Goal: Information Seeking & Learning: Learn about a topic

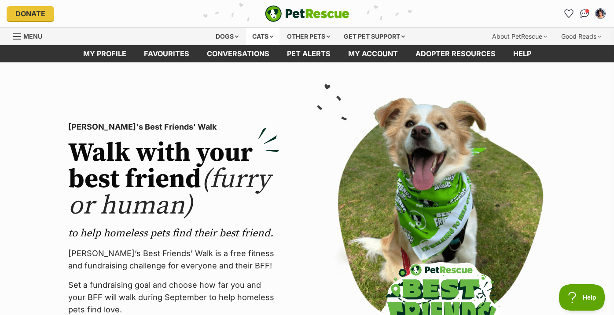
click at [257, 32] on div "Cats" at bounding box center [262, 37] width 33 height 18
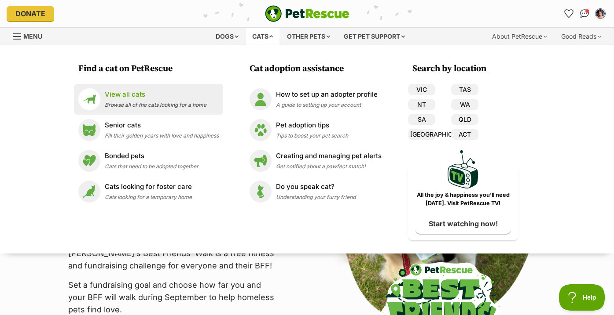
click at [163, 93] on p "View all cats" at bounding box center [156, 95] width 102 height 10
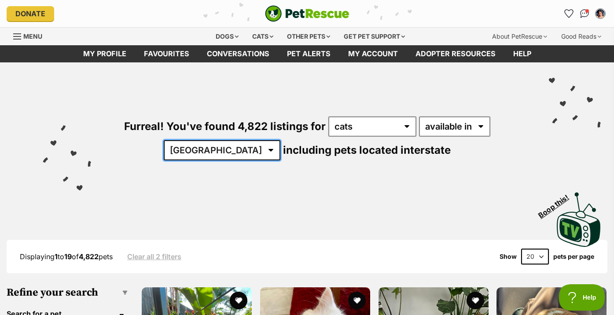
click at [229, 149] on select "Australia ACT NSW NT QLD SA TAS VIC WA" at bounding box center [222, 150] width 117 height 20
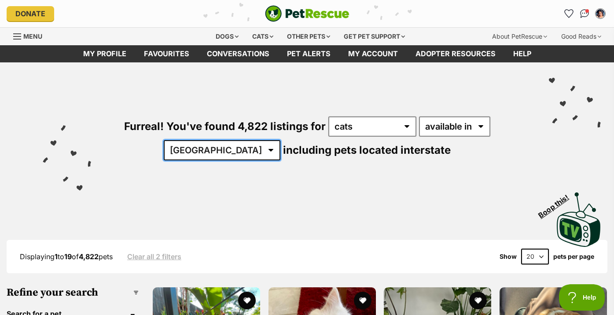
select select "VIC"
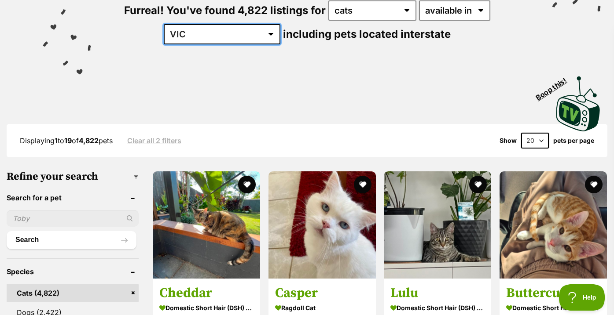
scroll to position [140, 0]
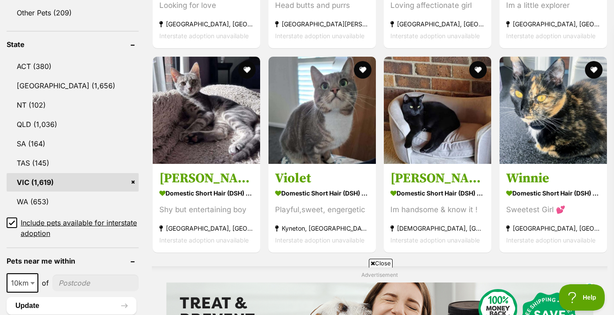
scroll to position [442, 0]
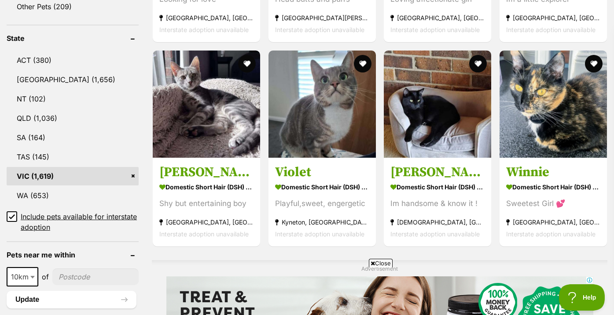
click at [71, 278] on input"] "postcode" at bounding box center [95, 277] width 86 height 17
click at [18, 282] on span "10km" at bounding box center [22, 277] width 30 height 12
select select "25"
click at [70, 278] on input"] "postcode" at bounding box center [96, 277] width 85 height 17
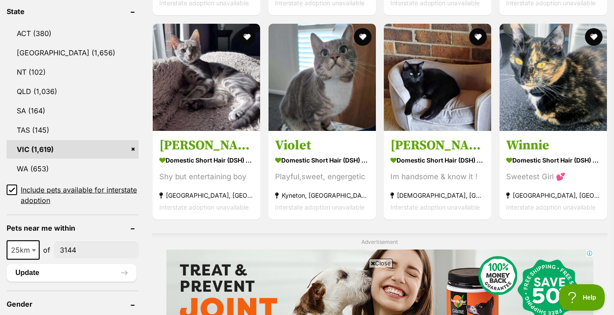
scroll to position [471, 0]
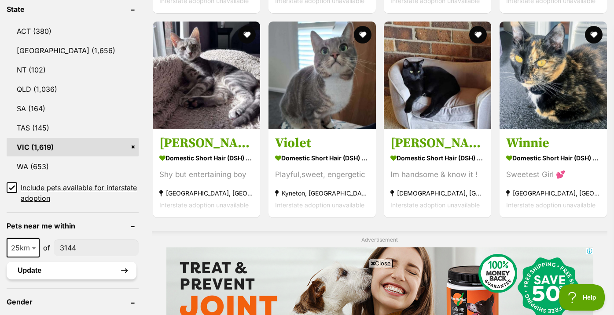
type input"] "3144"
click at [75, 278] on button "Update" at bounding box center [72, 271] width 130 height 18
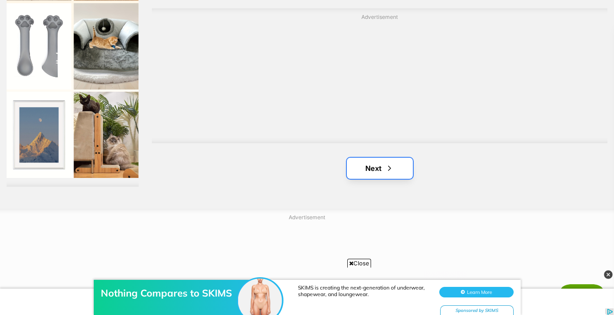
click at [404, 165] on link "Next" at bounding box center [380, 168] width 66 height 21
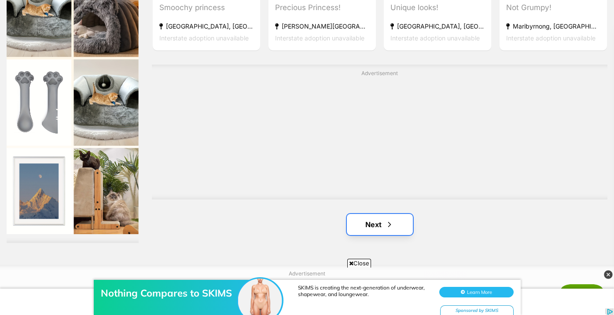
scroll to position [1391, 0]
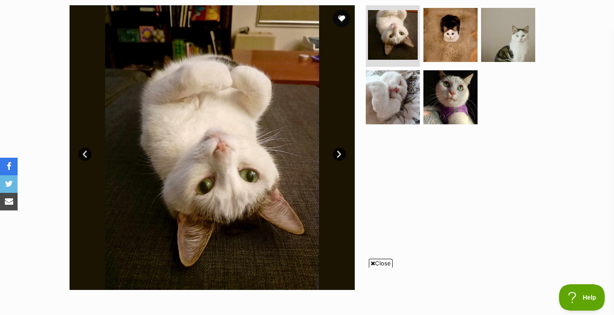
scroll to position [179, 0]
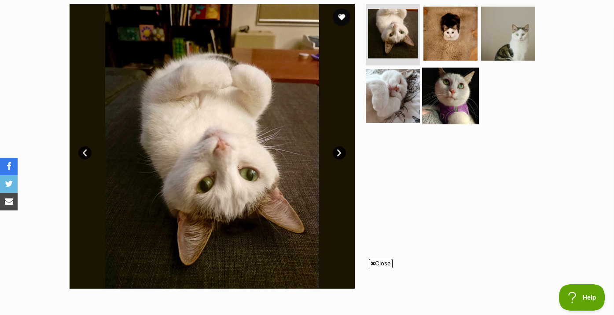
click at [452, 110] on img at bounding box center [450, 95] width 57 height 57
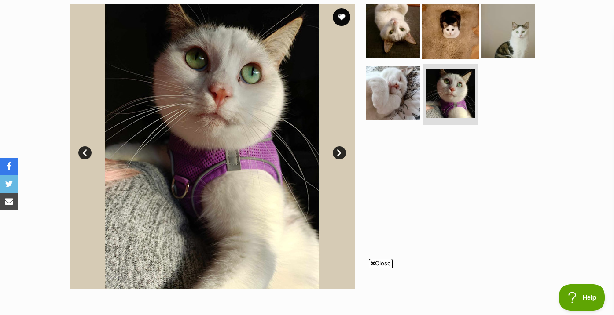
click at [457, 38] on img at bounding box center [450, 31] width 57 height 57
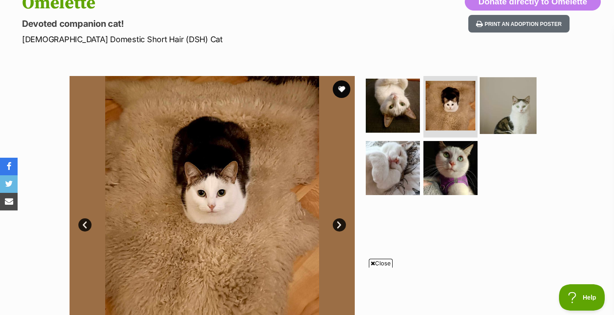
scroll to position [108, 0]
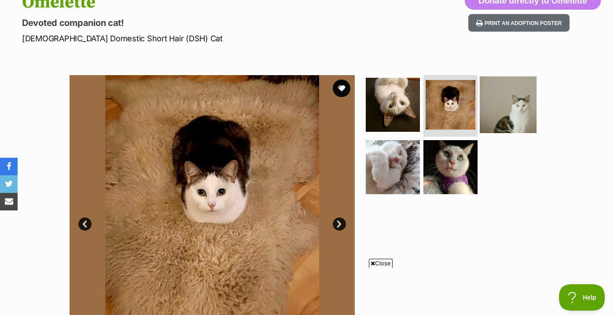
click at [501, 100] on img at bounding box center [507, 105] width 57 height 57
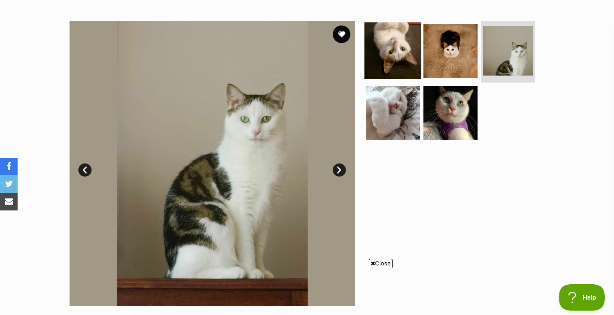
scroll to position [159, 0]
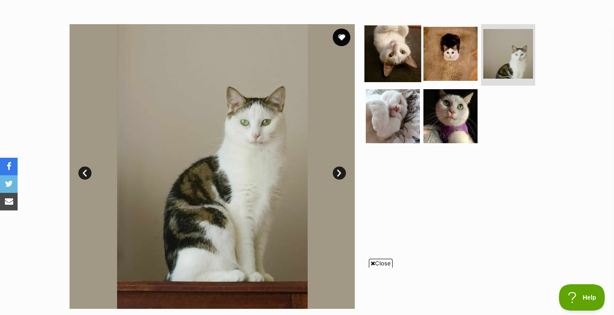
click at [391, 61] on img at bounding box center [392, 54] width 57 height 57
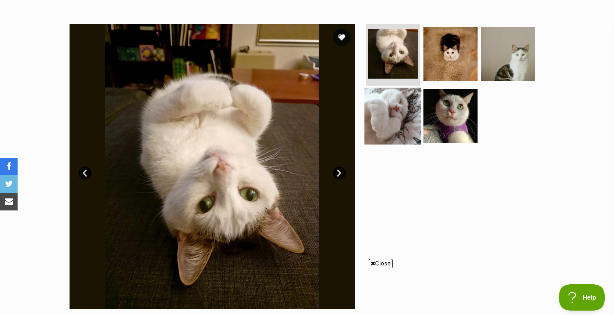
click at [389, 116] on img at bounding box center [392, 116] width 57 height 57
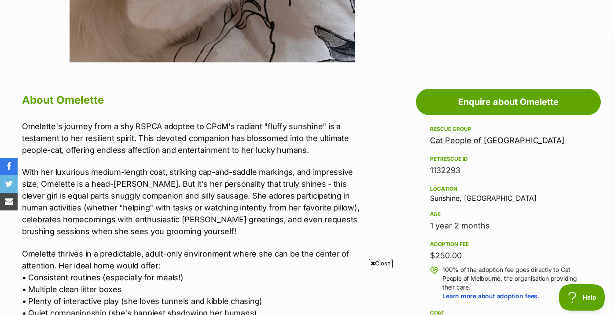
scroll to position [410, 0]
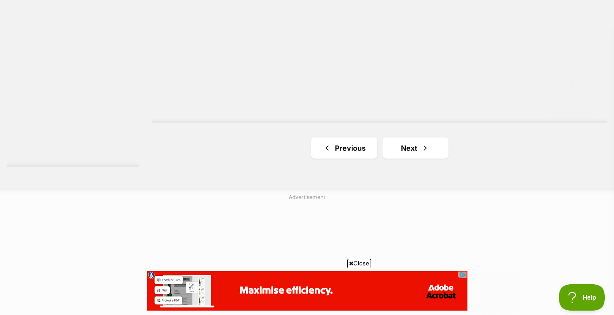
scroll to position [1576, 0]
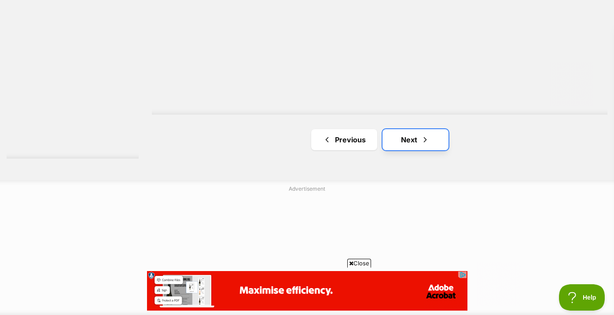
click at [436, 146] on link "Next" at bounding box center [415, 139] width 66 height 21
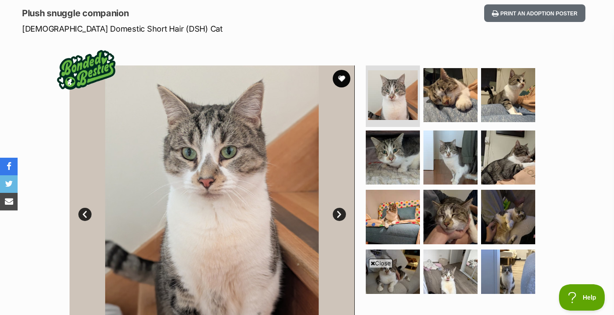
scroll to position [118, 0]
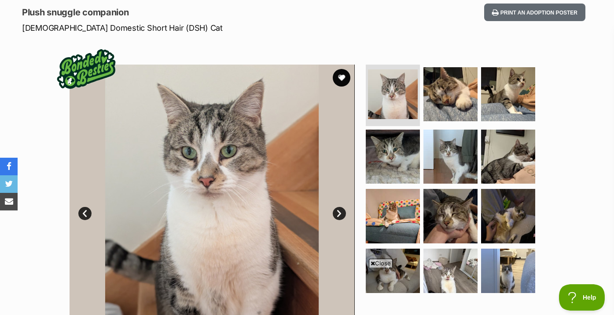
click at [452, 145] on img at bounding box center [450, 157] width 54 height 54
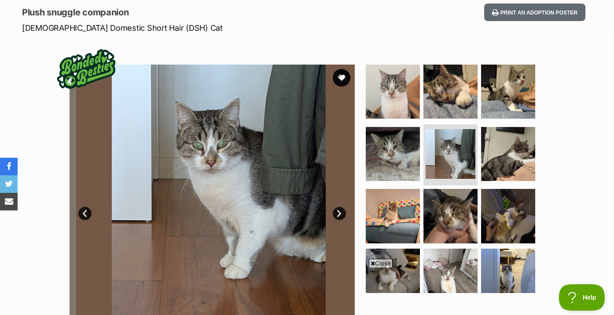
scroll to position [18, 0]
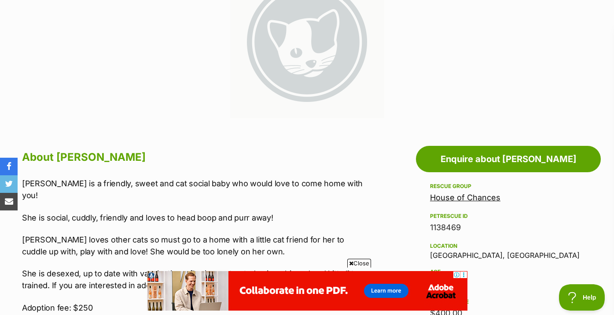
scroll to position [241, 0]
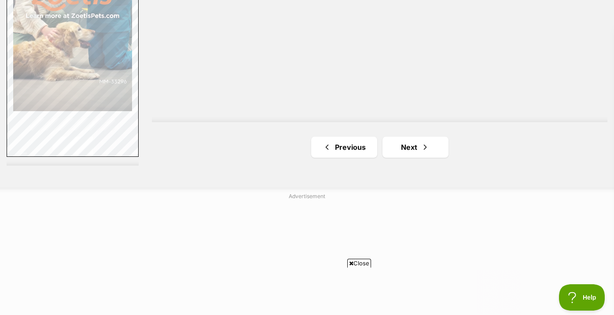
scroll to position [1594, 0]
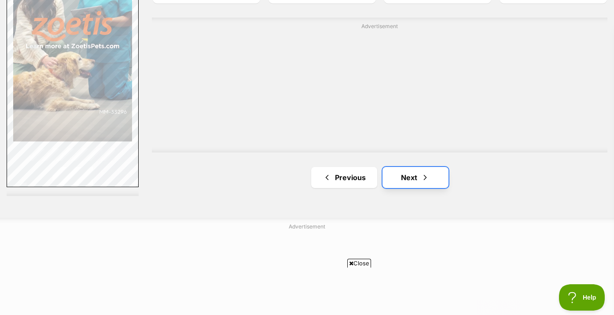
click at [408, 181] on link "Next" at bounding box center [415, 177] width 66 height 21
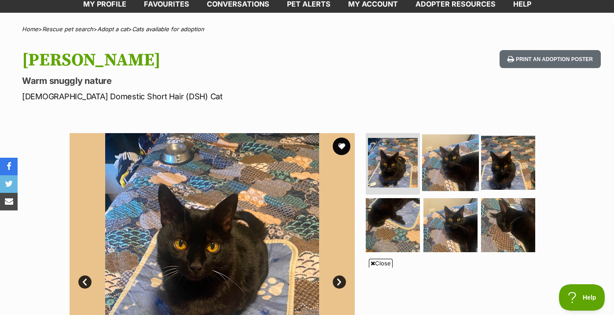
click at [456, 175] on img at bounding box center [450, 163] width 57 height 57
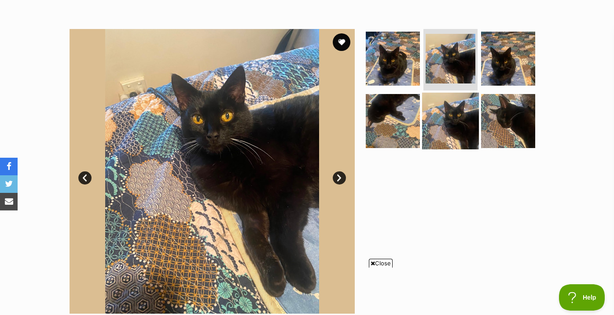
click at [461, 135] on img at bounding box center [450, 120] width 57 height 57
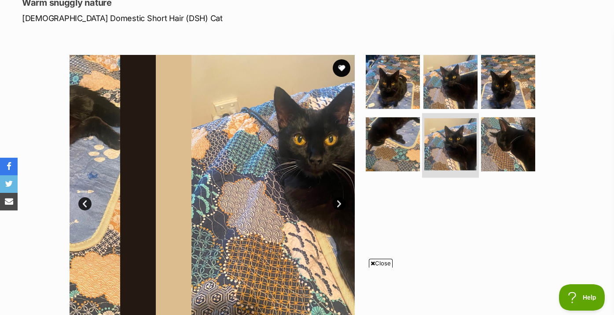
scroll to position [124, 0]
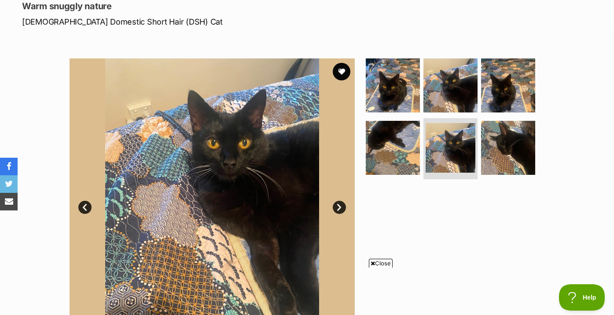
click at [503, 116] on ul at bounding box center [454, 121] width 180 height 125
click at [506, 168] on img at bounding box center [507, 147] width 57 height 57
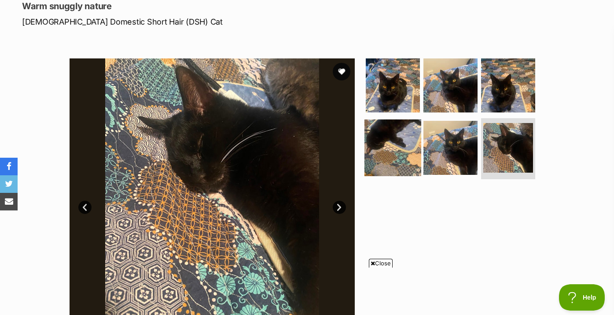
click at [392, 164] on img at bounding box center [392, 147] width 57 height 57
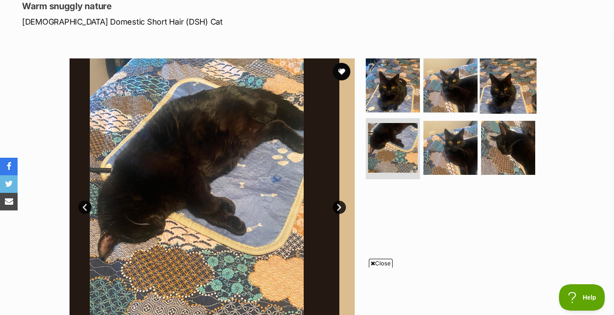
click at [501, 87] on img at bounding box center [507, 85] width 57 height 57
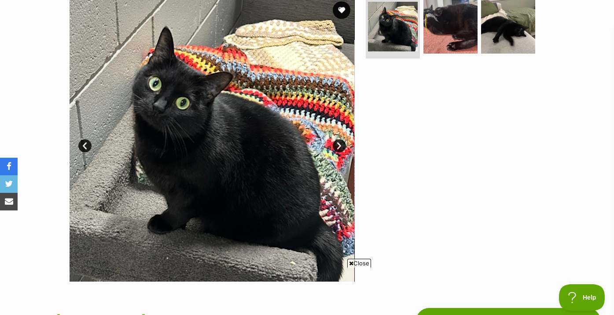
scroll to position [185, 0]
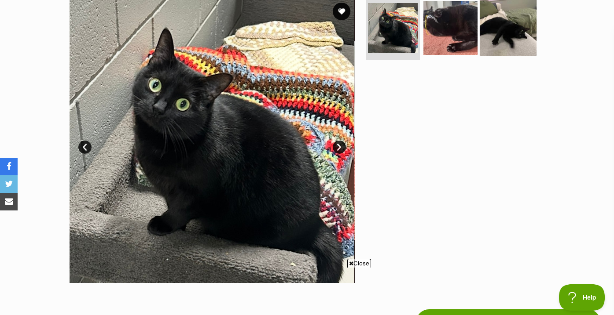
click at [479, 33] on img at bounding box center [507, 28] width 57 height 57
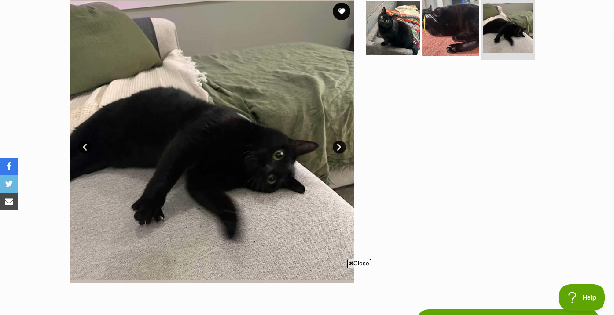
click at [422, 47] on img at bounding box center [450, 28] width 57 height 57
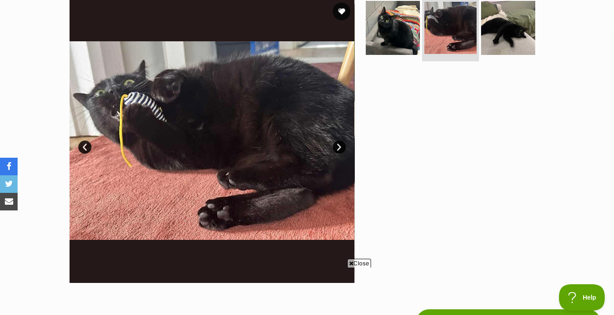
click at [461, 54] on link at bounding box center [450, 51] width 52 height 10
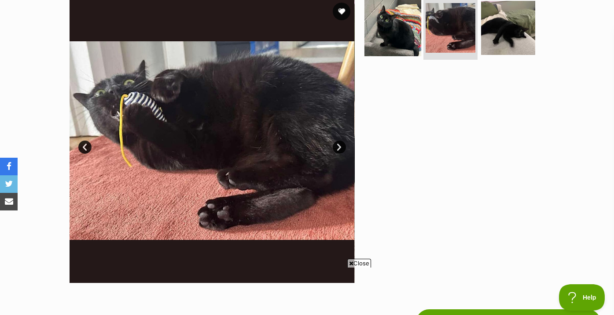
click at [419, 43] on img at bounding box center [392, 28] width 57 height 57
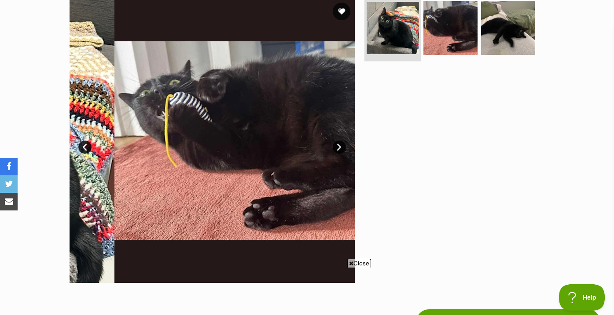
click at [401, 44] on img at bounding box center [392, 28] width 52 height 52
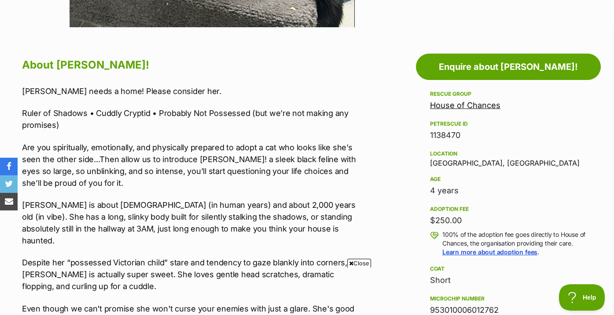
scroll to position [0, 0]
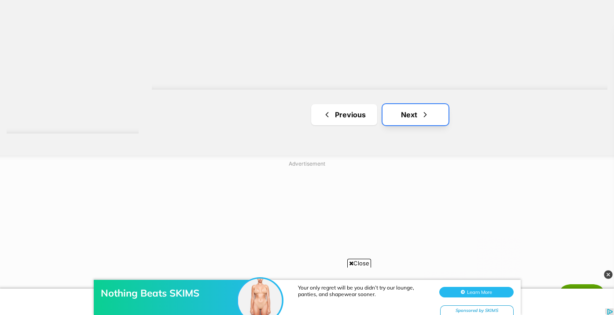
click at [404, 118] on link "Next" at bounding box center [415, 114] width 66 height 21
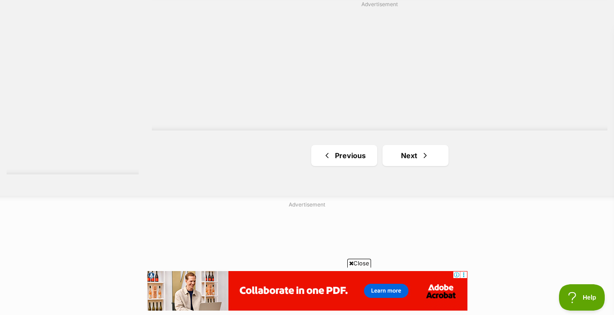
scroll to position [1586, 0]
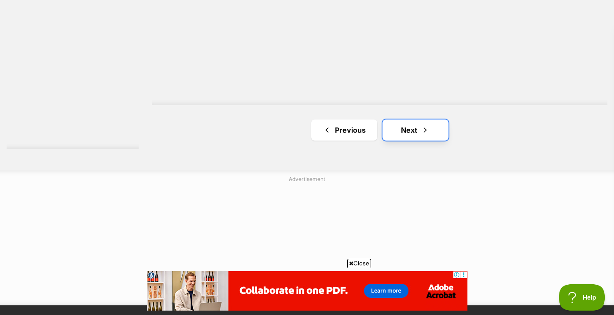
click at [413, 130] on link "Next" at bounding box center [415, 130] width 66 height 21
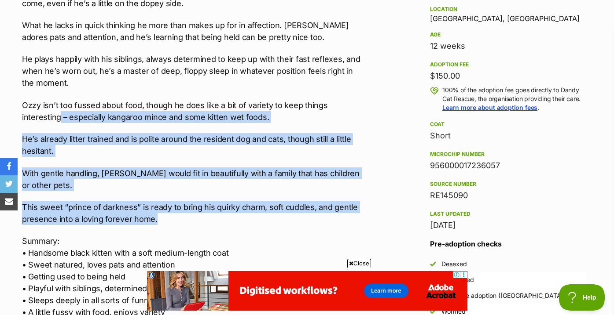
drag, startPoint x: 372, startPoint y: 203, endPoint x: 365, endPoint y: 101, distance: 102.3
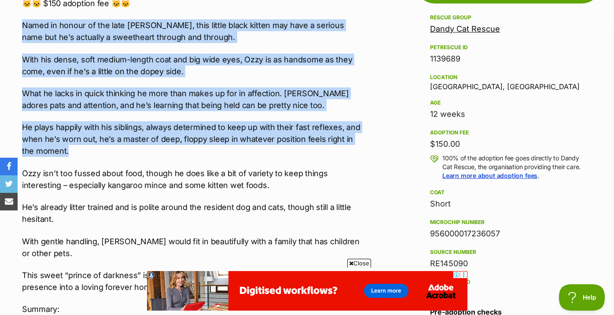
drag, startPoint x: 367, startPoint y: 18, endPoint x: 371, endPoint y: 146, distance: 127.6
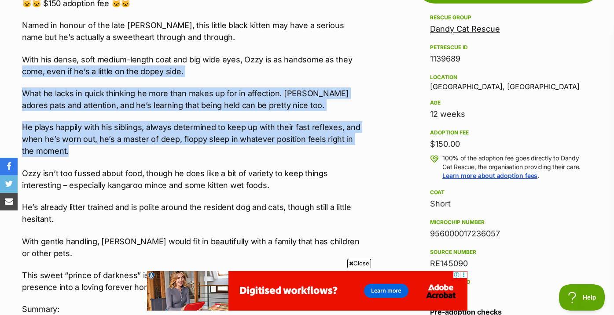
drag, startPoint x: 371, startPoint y: 146, endPoint x: 365, endPoint y: 69, distance: 77.2
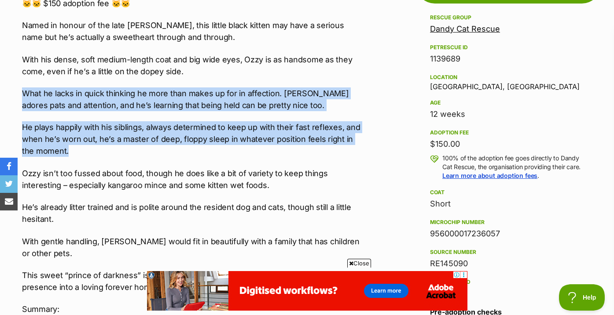
click at [365, 69] on p "With his dense, soft medium-length coat and big wide eyes, Ozzy is as handsome …" at bounding box center [194, 66] width 344 height 24
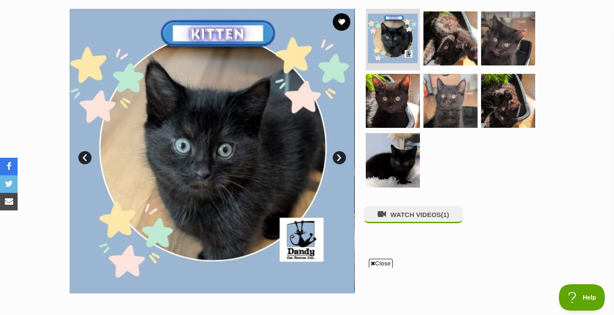
scroll to position [169, 0]
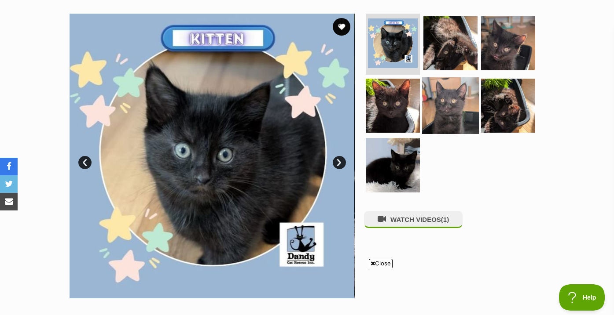
click at [438, 113] on img at bounding box center [450, 105] width 57 height 57
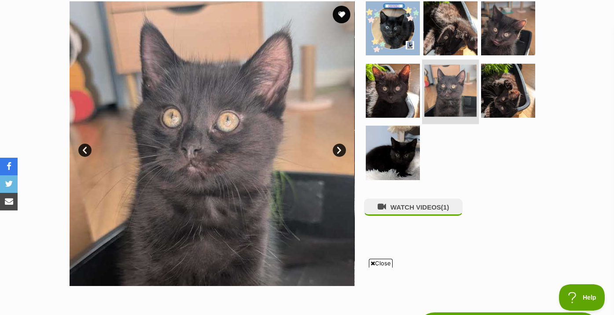
scroll to position [180, 0]
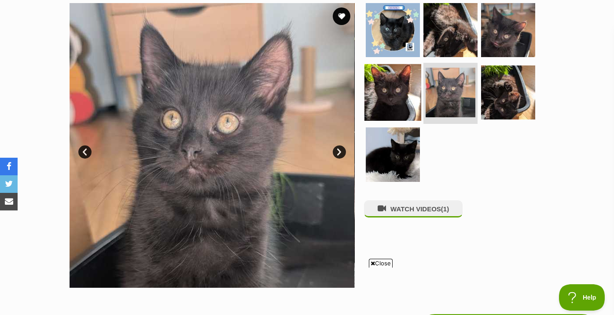
click at [406, 105] on img at bounding box center [392, 92] width 57 height 57
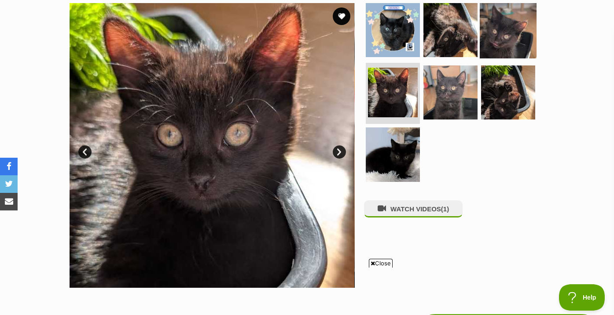
click at [498, 45] on img at bounding box center [507, 30] width 57 height 57
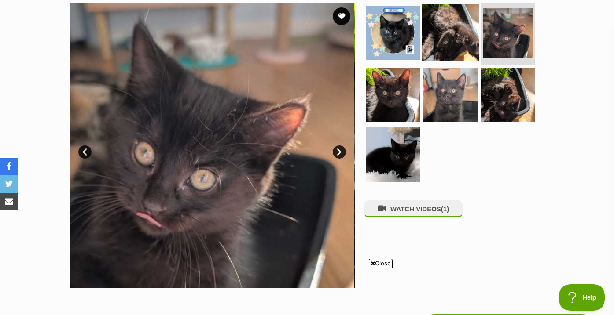
click at [459, 43] on img at bounding box center [450, 32] width 57 height 57
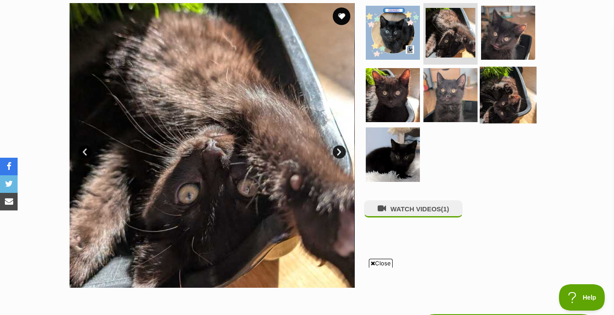
click at [503, 93] on img at bounding box center [507, 94] width 57 height 57
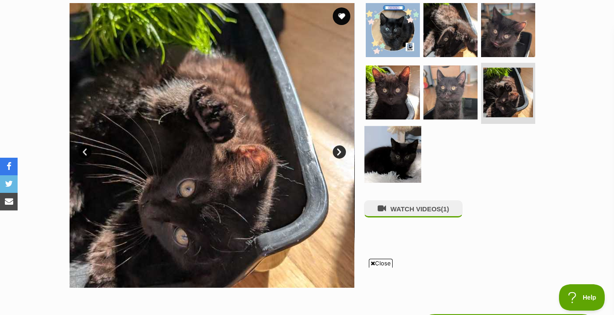
click at [391, 149] on img at bounding box center [392, 154] width 57 height 57
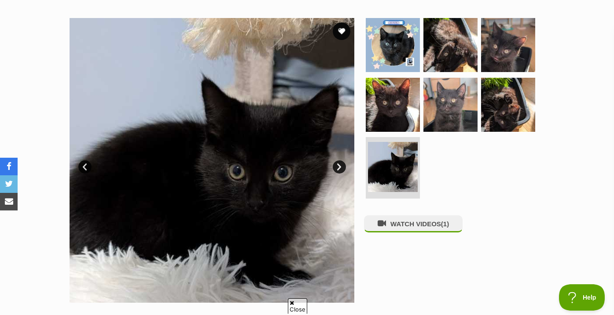
scroll to position [160, 0]
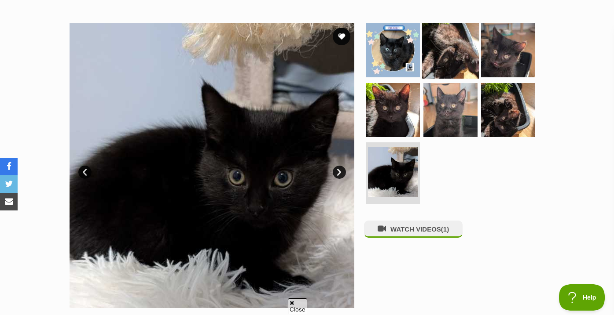
click at [443, 48] on img at bounding box center [450, 50] width 57 height 57
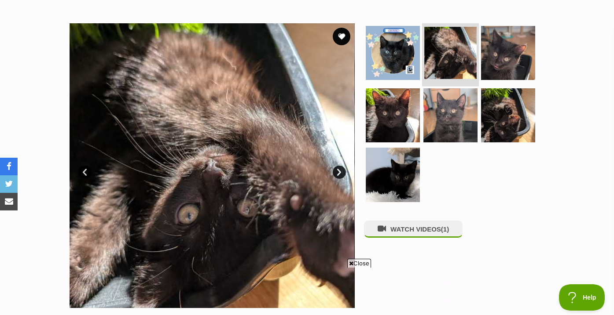
scroll to position [0, 0]
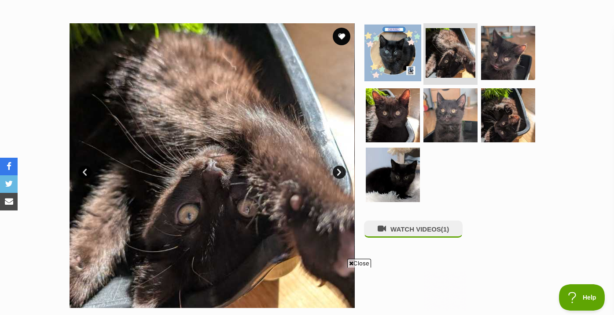
click at [412, 56] on img at bounding box center [392, 53] width 57 height 57
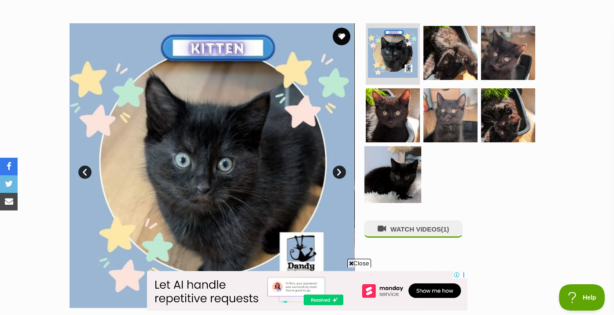
click at [388, 182] on img at bounding box center [392, 174] width 57 height 57
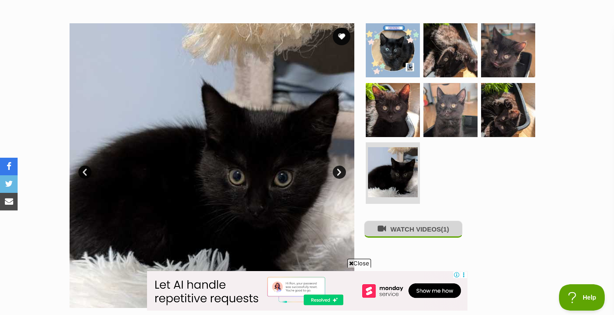
click at [397, 227] on button "WATCH VIDEOS (1)" at bounding box center [413, 229] width 99 height 17
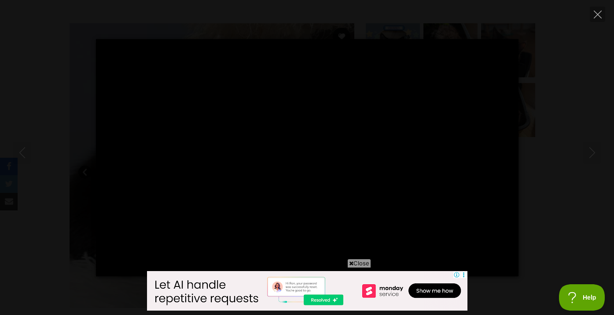
type input "100"
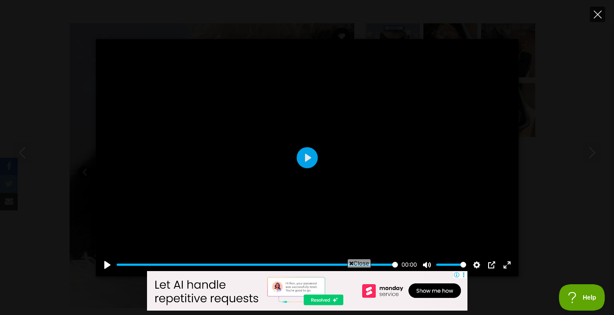
click at [596, 12] on icon "Close" at bounding box center [597, 15] width 8 height 8
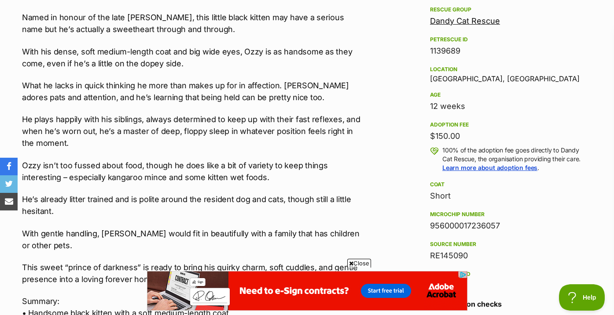
scroll to position [536, 0]
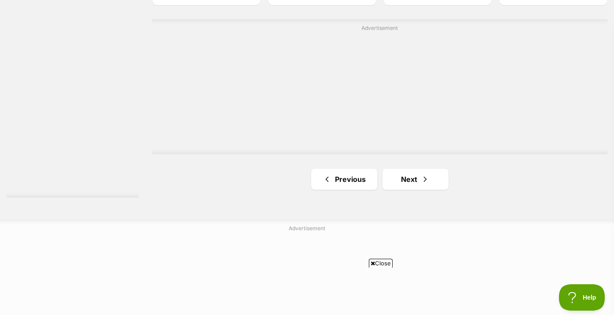
scroll to position [1715, 0]
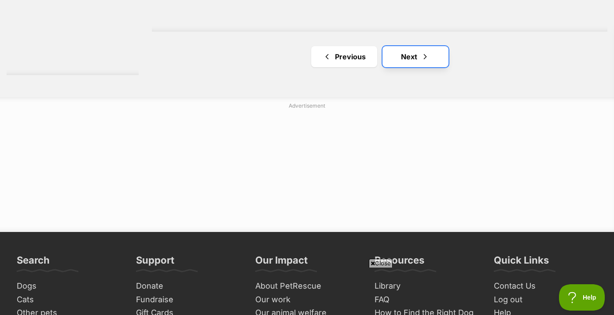
click at [414, 66] on link "Next" at bounding box center [415, 56] width 66 height 21
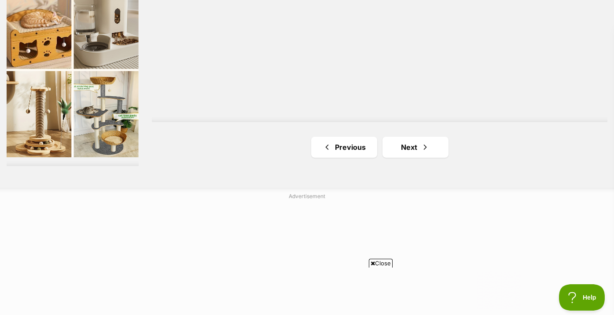
scroll to position [1572, 0]
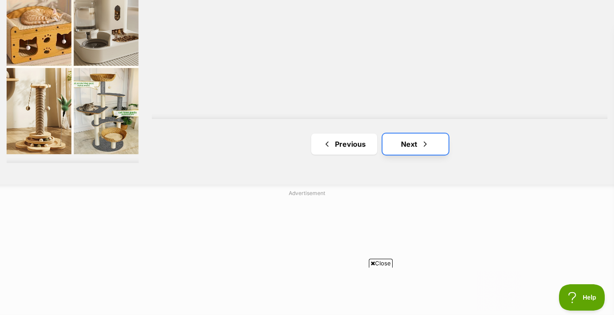
click at [415, 151] on link "Next" at bounding box center [415, 144] width 66 height 21
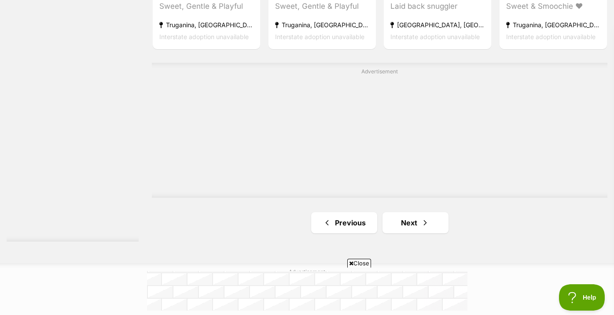
scroll to position [1518, 0]
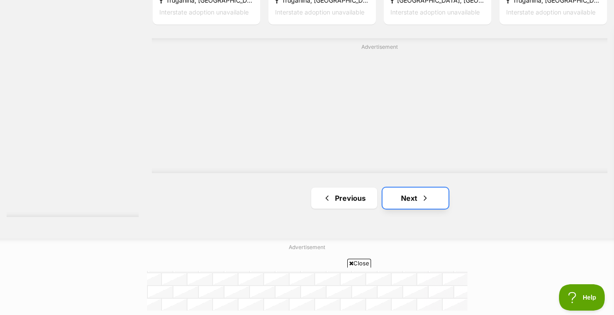
click at [415, 198] on link "Next" at bounding box center [415, 198] width 66 height 21
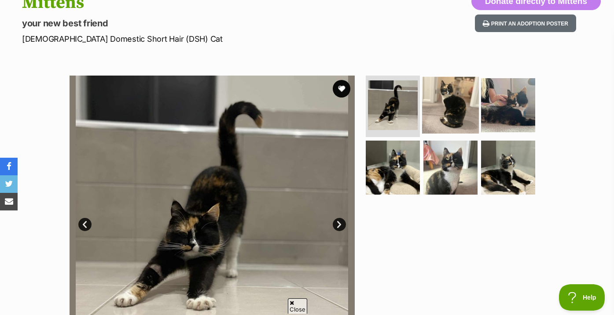
click at [443, 108] on img at bounding box center [450, 105] width 57 height 57
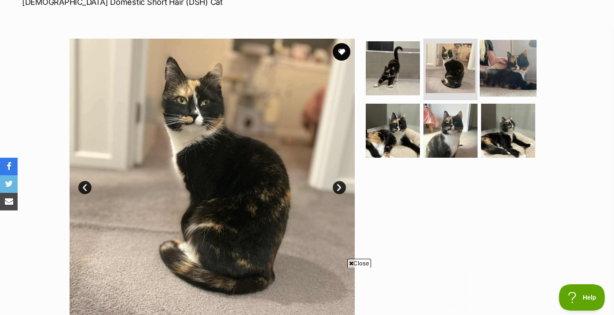
click at [501, 71] on img at bounding box center [507, 68] width 57 height 57
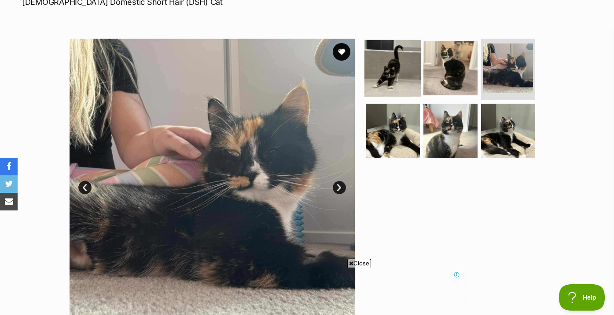
click at [397, 81] on img at bounding box center [392, 68] width 57 height 57
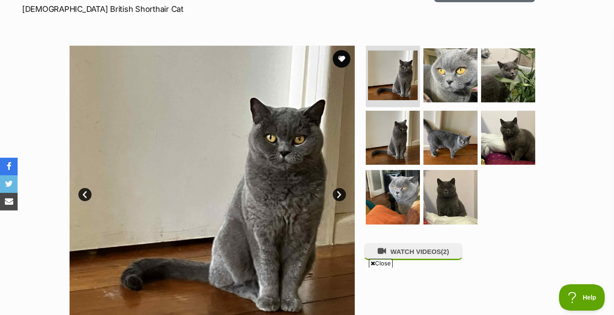
scroll to position [142, 0]
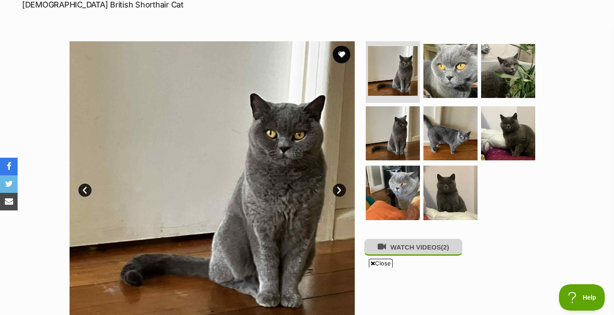
click at [391, 254] on button "WATCH VIDEOS (2)" at bounding box center [413, 247] width 99 height 17
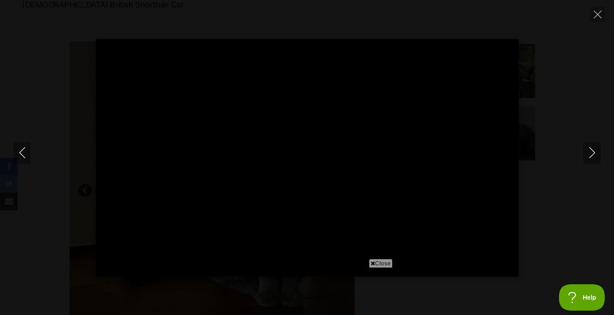
type input "100"
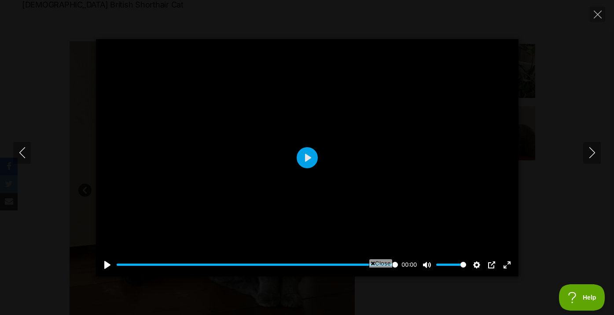
click at [606, 142] on div "Pause Play % buffered 00:00 00:00 Unmute Mute Disable captions Enable captions …" at bounding box center [307, 158] width 614 height 238
click at [592, 146] on button "Next" at bounding box center [592, 153] width 18 height 22
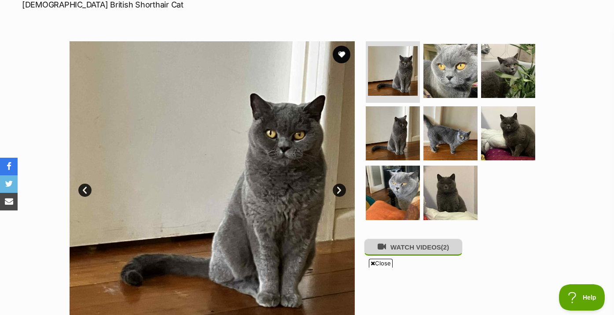
click at [419, 255] on button "WATCH VIDEOS (2)" at bounding box center [413, 247] width 99 height 17
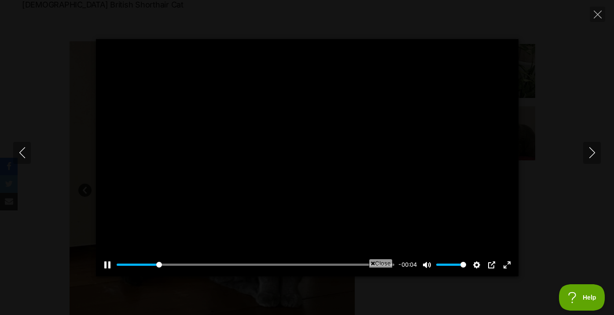
type input "19.89"
click at [304, 170] on div at bounding box center [307, 158] width 422 height 238
click at [589, 158] on icon "Next" at bounding box center [591, 152] width 11 height 11
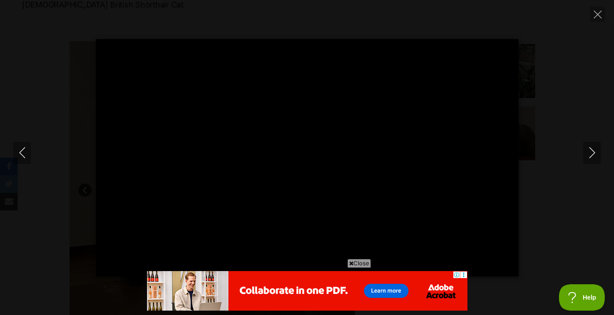
scroll to position [0, 0]
type input "100"
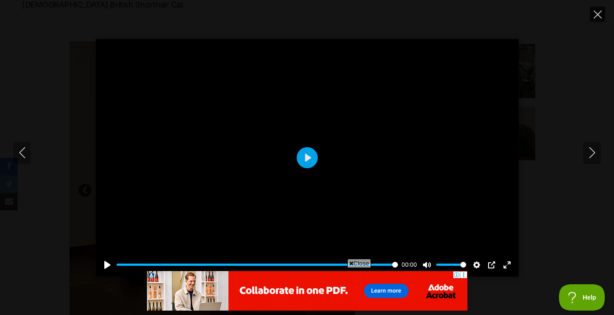
click at [595, 12] on icon "Close" at bounding box center [597, 15] width 8 height 8
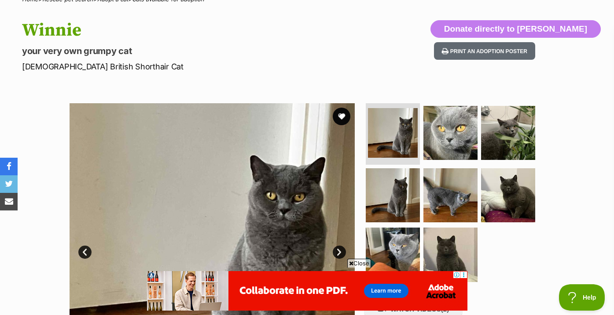
scroll to position [63, 0]
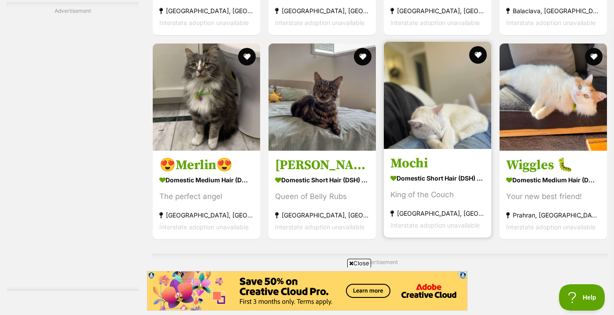
scroll to position [1366, 0]
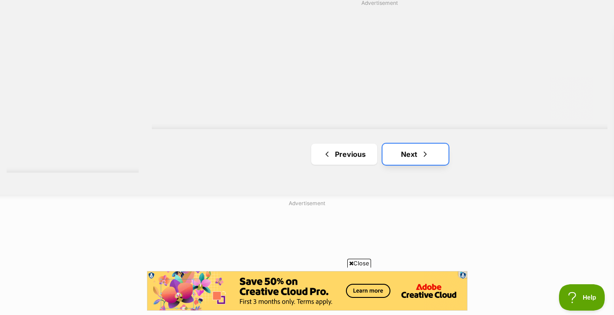
click at [425, 160] on span "Next page" at bounding box center [425, 154] width 9 height 11
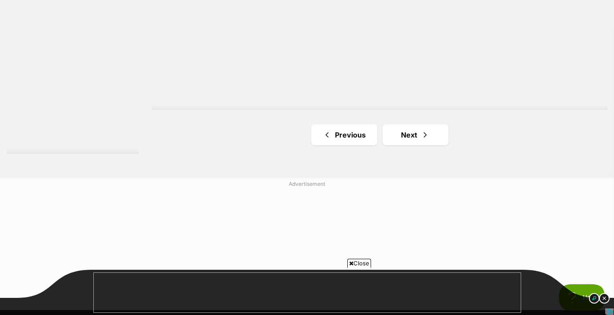
scroll to position [1584, 0]
click at [426, 143] on link "Next" at bounding box center [415, 132] width 66 height 21
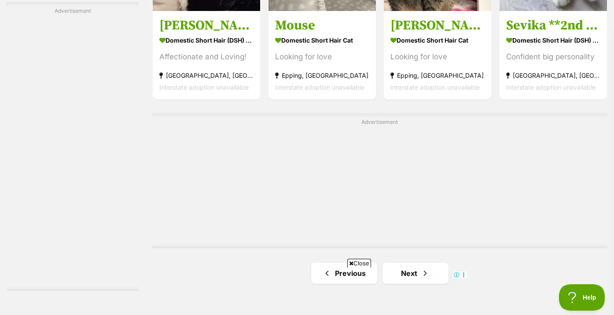
scroll to position [1463, 0]
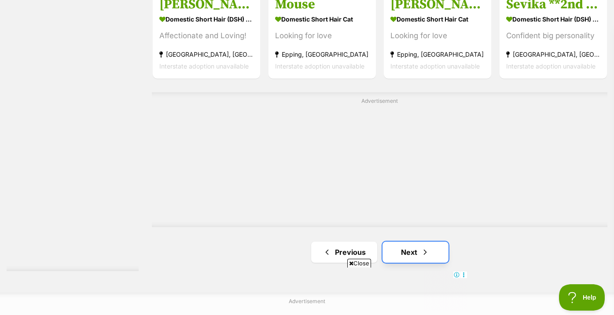
click at [411, 253] on link "Next" at bounding box center [415, 252] width 66 height 21
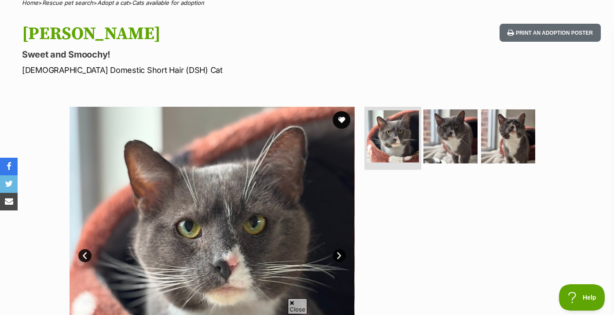
scroll to position [146, 0]
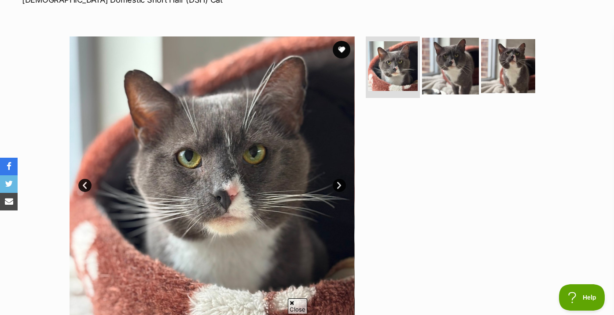
click at [448, 61] on img at bounding box center [450, 66] width 57 height 57
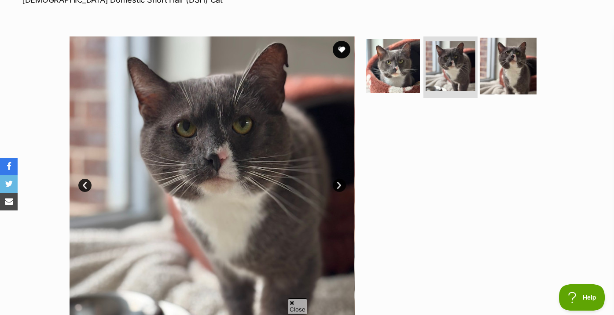
click at [498, 68] on img at bounding box center [507, 66] width 57 height 57
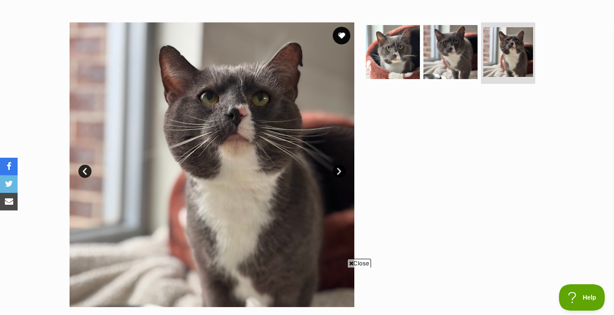
scroll to position [0, 0]
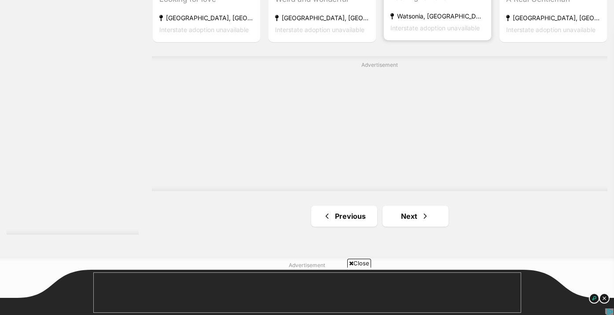
scroll to position [1588, 0]
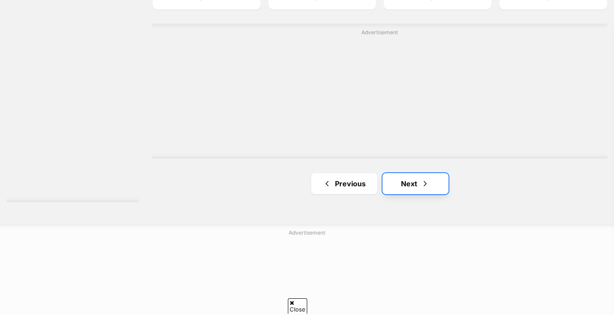
click at [419, 184] on link "Next" at bounding box center [415, 183] width 66 height 21
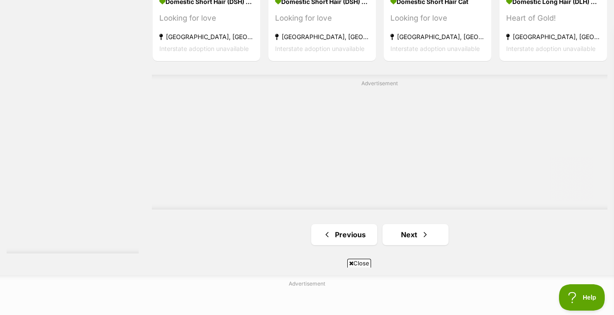
scroll to position [1484, 0]
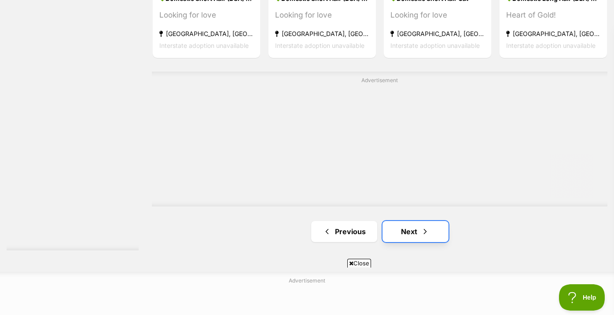
click at [428, 232] on span "Next page" at bounding box center [425, 232] width 9 height 11
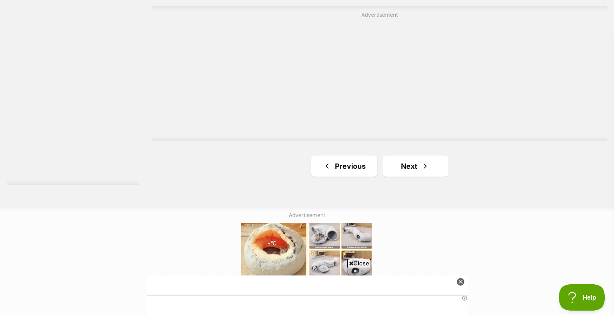
scroll to position [1551, 0]
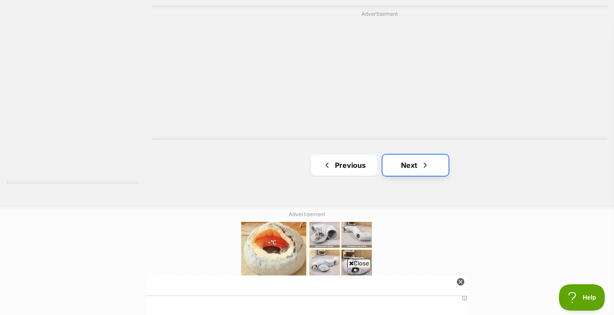
click at [416, 158] on link "Next" at bounding box center [415, 165] width 66 height 21
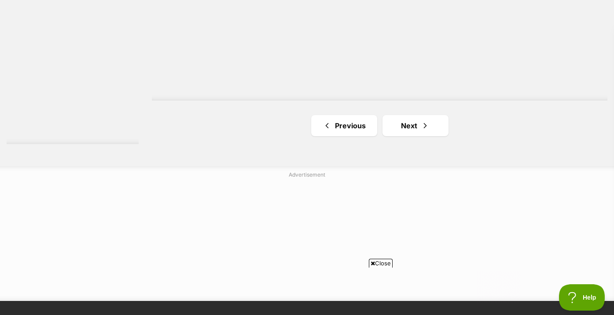
scroll to position [1651, 0]
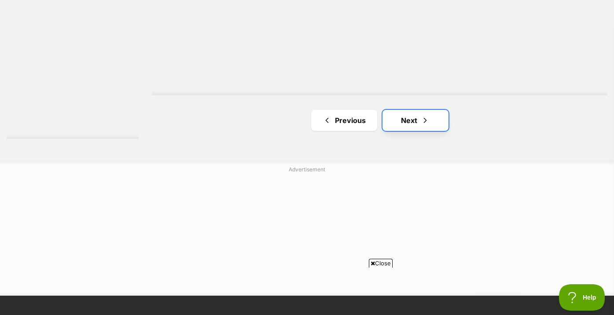
click at [389, 119] on link "Next" at bounding box center [415, 120] width 66 height 21
